Goal: Information Seeking & Learning: Learn about a topic

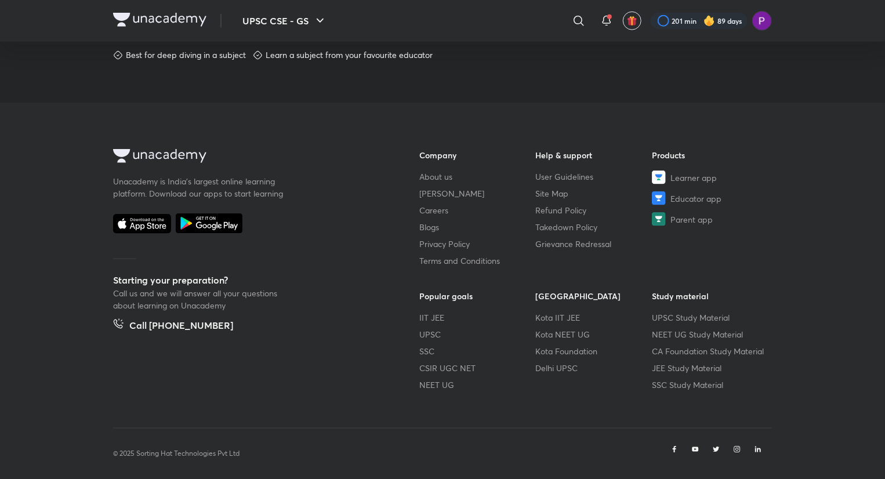
scroll to position [664, 0]
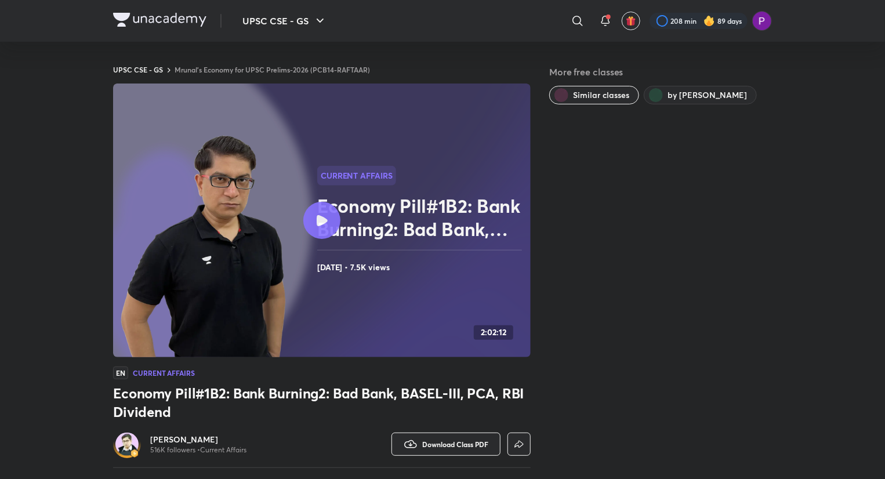
scroll to position [664, 0]
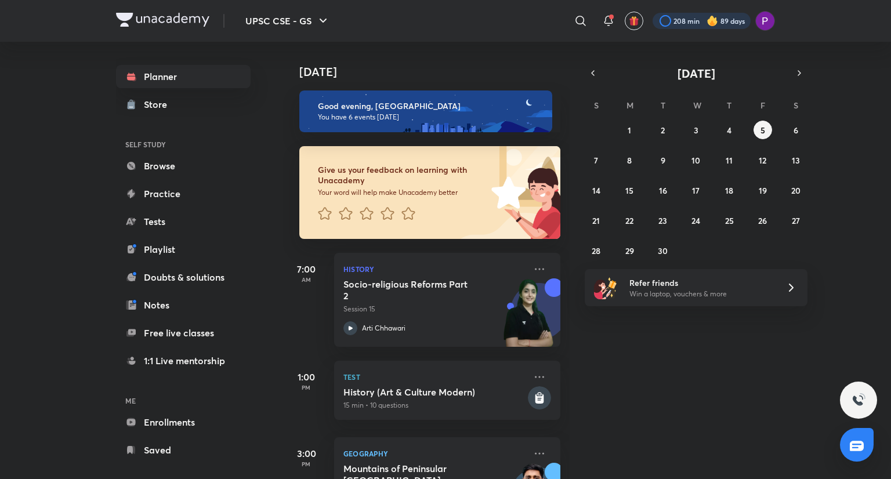
click at [661, 17] on div at bounding box center [702, 21] width 98 height 16
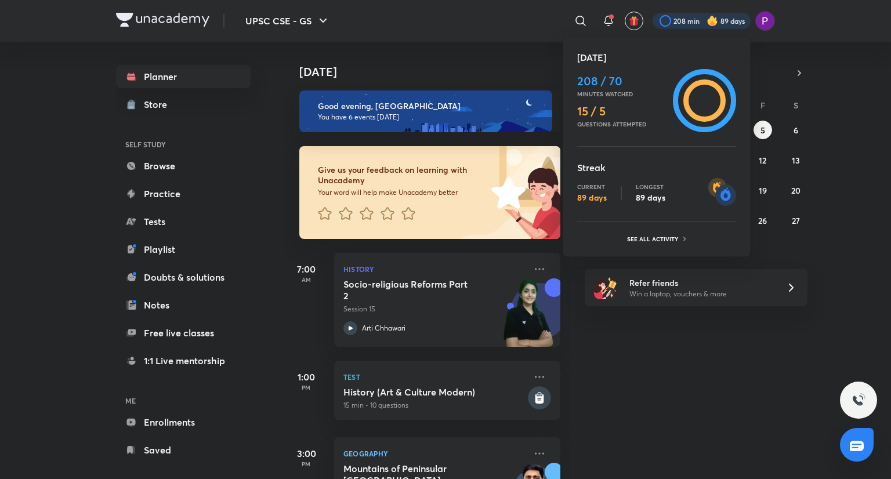
click at [662, 17] on div at bounding box center [445, 239] width 891 height 479
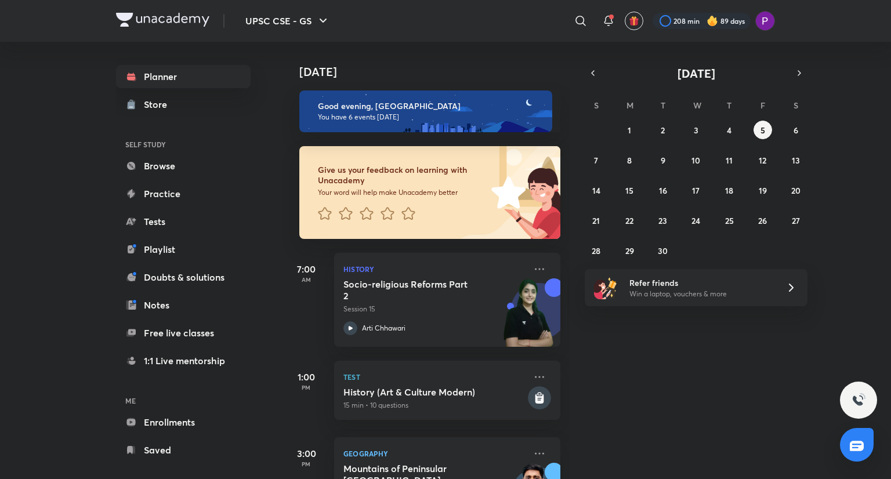
click at [662, 17] on div at bounding box center [702, 21] width 98 height 16
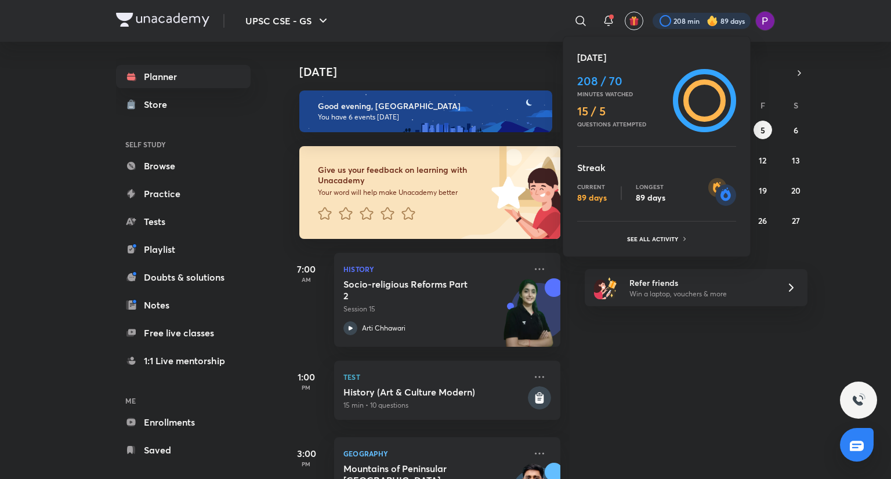
click at [662, 17] on div at bounding box center [445, 239] width 891 height 479
